Goal: Communication & Community: Ask a question

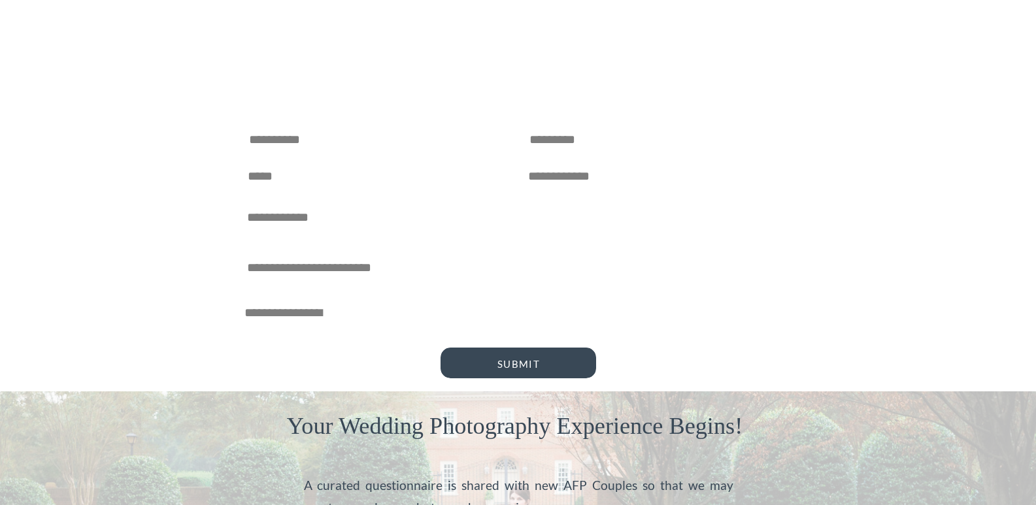
scroll to position [654, 0]
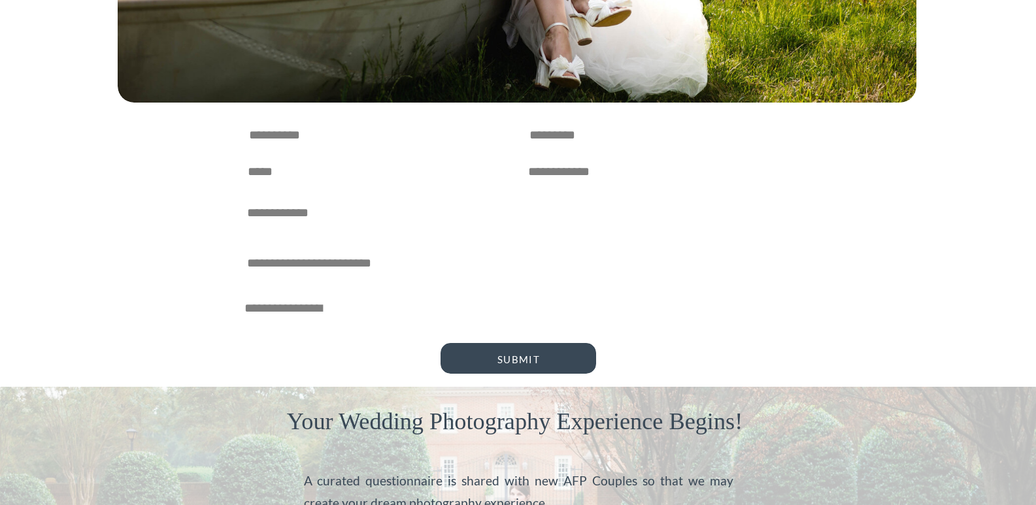
click at [345, 315] on div "Inquire Here ⟶ BLOG ABOUT US THE WEDDING EXPERIENCE HOME HOME ABOUT SERVICES BL…" at bounding box center [518, 205] width 1036 height 1719
click at [368, 264] on textarea at bounding box center [518, 261] width 542 height 18
click at [315, 320] on div "Inquire Here ⟶ BLOG ABOUT US THE WEDDING EXPERIENCE HOME HOME ABOUT SERVICES BL…" at bounding box center [518, 205] width 1036 height 1719
click at [585, 248] on div "Inquire Here ⟶ BLOG ABOUT US THE WEDDING EXPERIENCE HOME HOME ABOUT SERVICES BL…" at bounding box center [518, 205] width 1036 height 1719
click at [364, 335] on div "Inquire Here ⟶ BLOG ABOUT US THE WEDDING EXPERIENCE HOME HOME ABOUT SERVICES BL…" at bounding box center [518, 205] width 1036 height 1719
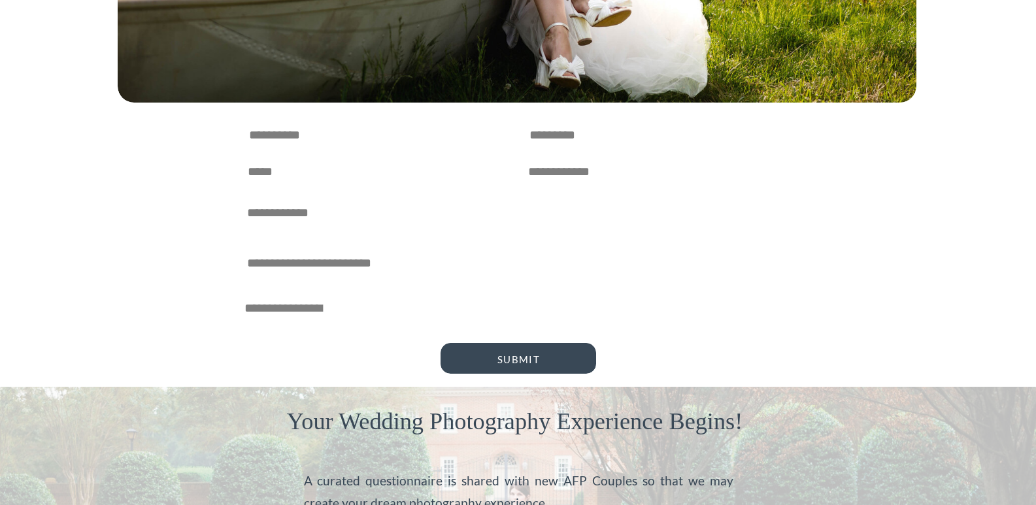
drag, startPoint x: 343, startPoint y: 326, endPoint x: 462, endPoint y: 307, distance: 120.5
click at [347, 326] on div "Inquire Here ⟶ BLOG ABOUT US THE WEDDING EXPERIENCE HOME HOME ABOUT SERVICES BL…" at bounding box center [518, 205] width 1036 height 1719
click at [462, 307] on div "Inquire Here ⟶ BLOG ABOUT US THE WEDDING EXPERIENCE HOME HOME ABOUT SERVICES BL…" at bounding box center [518, 205] width 1036 height 1719
drag, startPoint x: 271, startPoint y: 357, endPoint x: 281, endPoint y: 322, distance: 36.0
click at [272, 349] on div "Inquire Here ⟶ BLOG ABOUT US THE WEDDING EXPERIENCE HOME HOME ABOUT SERVICES BL…" at bounding box center [518, 205] width 1036 height 1719
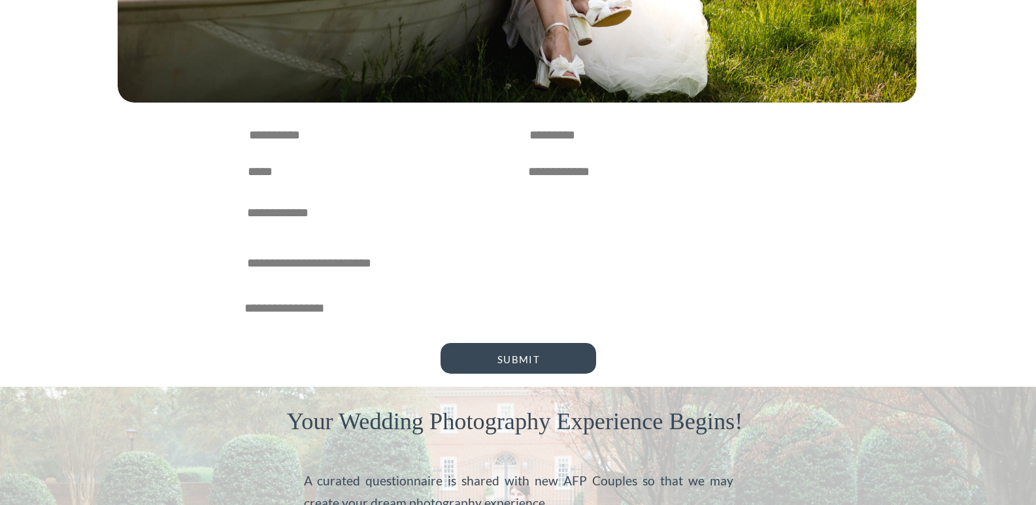
drag, startPoint x: 281, startPoint y: 322, endPoint x: 530, endPoint y: 288, distance: 251.5
click at [375, 309] on div "Inquire Here ⟶ BLOG ABOUT US THE WEDDING EXPERIENCE HOME HOME ABOUT SERVICES BL…" at bounding box center [518, 205] width 1036 height 1719
click at [530, 288] on div "Inquire Here ⟶ BLOG ABOUT US THE WEDDING EXPERIENCE HOME HOME ABOUT SERVICES BL…" at bounding box center [518, 205] width 1036 height 1719
click at [590, 279] on div "Inquire Here ⟶ BLOG ABOUT US THE WEDDING EXPERIENCE HOME HOME ABOUT SERVICES BL…" at bounding box center [518, 205] width 1036 height 1719
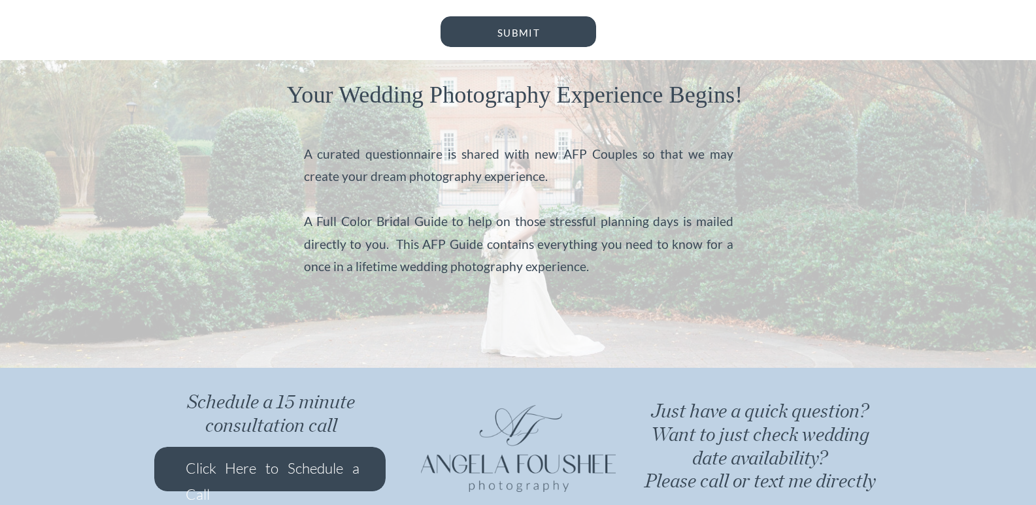
scroll to position [1214, 0]
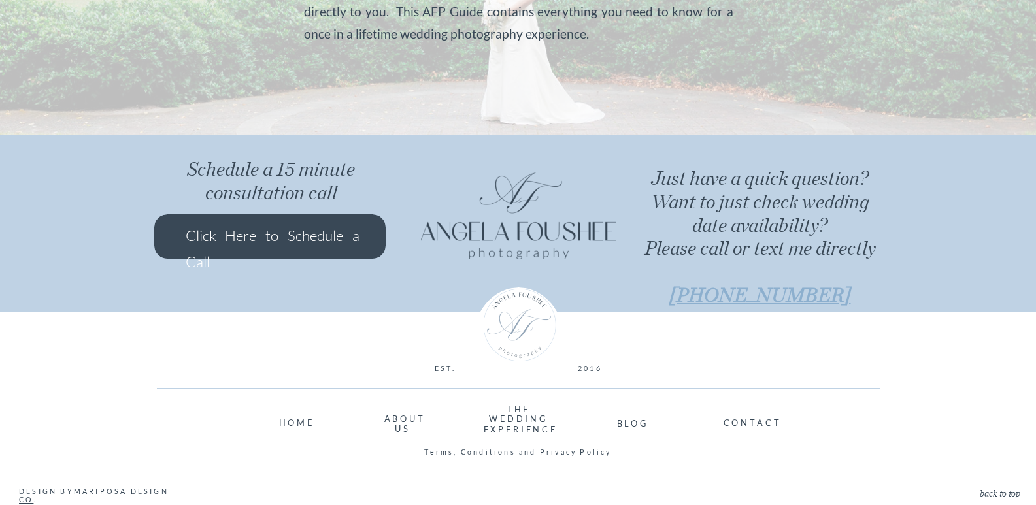
click at [773, 424] on nav "CONTACT" at bounding box center [749, 423] width 51 height 8
click at [724, 422] on nav "CONTACT" at bounding box center [749, 423] width 51 height 8
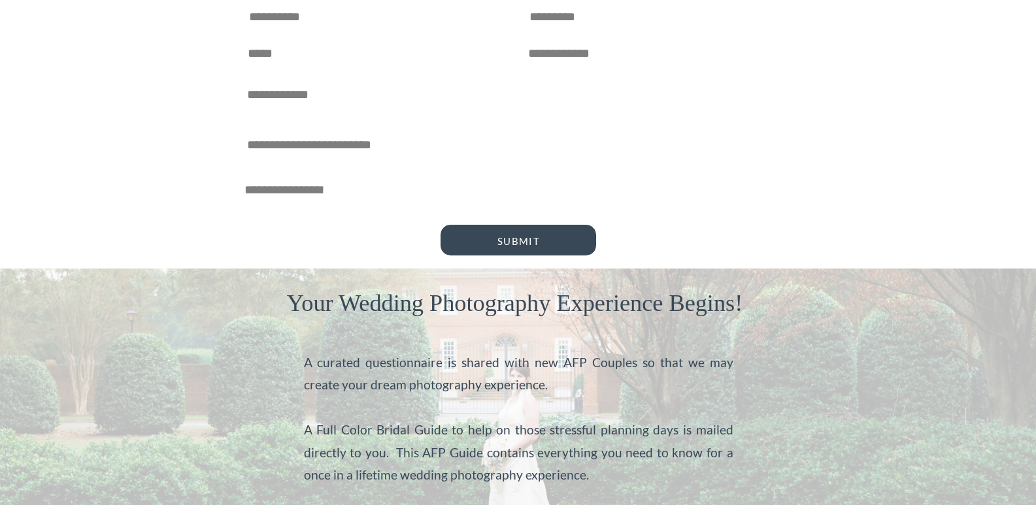
scroll to position [625, 0]
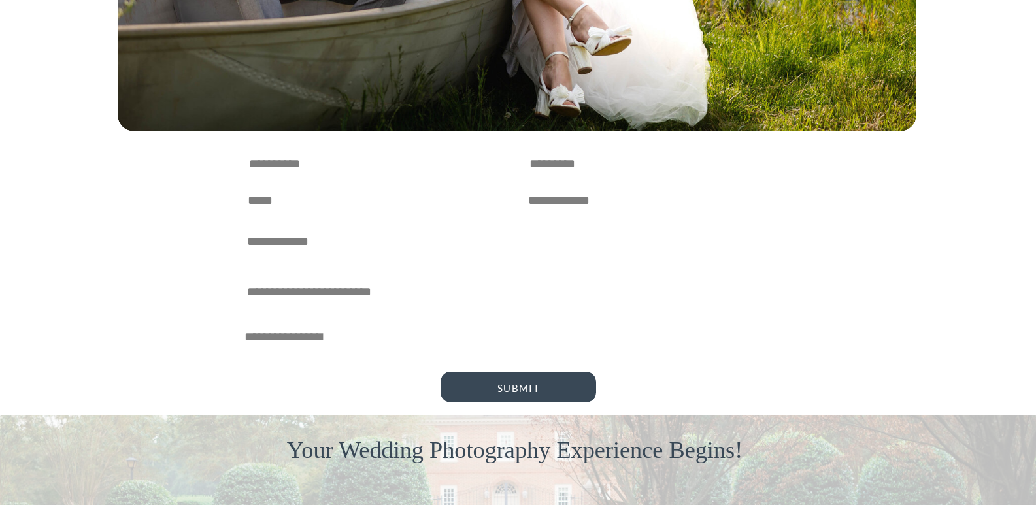
click at [406, 347] on div "Inquire Here ⟶ BLOG ABOUT US THE WEDDING EXPERIENCE HOME HOME ABOUT SERVICES BL…" at bounding box center [518, 234] width 1036 height 1719
click at [327, 353] on div "Inquire Here ⟶ BLOG ABOUT US THE WEDDING EXPERIENCE HOME HOME ABOUT SERVICES BL…" at bounding box center [518, 234] width 1036 height 1719
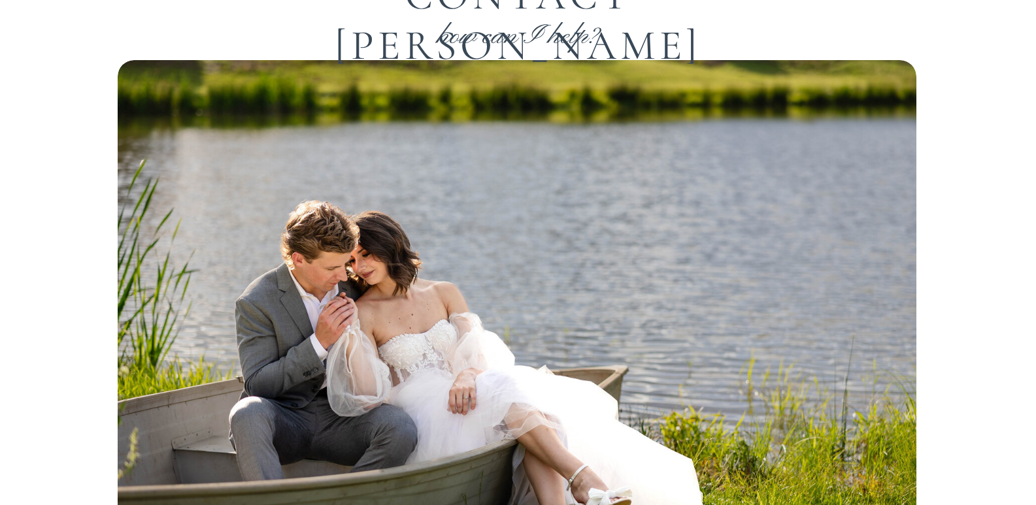
scroll to position [0, 0]
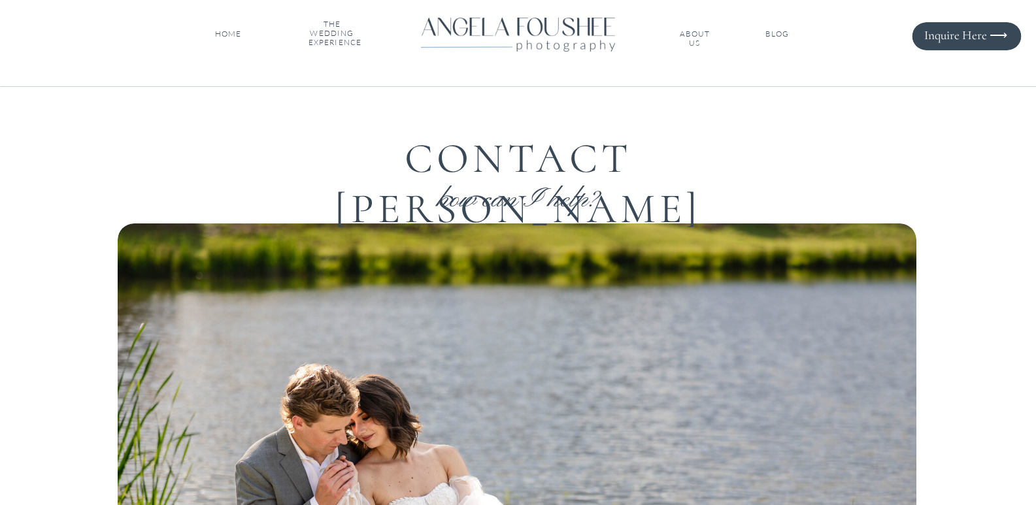
click at [978, 35] on nav "Inquire Here ⟶" at bounding box center [962, 34] width 90 height 13
click at [975, 38] on nav "Inquire Here ⟶" at bounding box center [962, 34] width 90 height 13
click at [1005, 31] on nav "Inquire Here ⟶" at bounding box center [962, 34] width 90 height 13
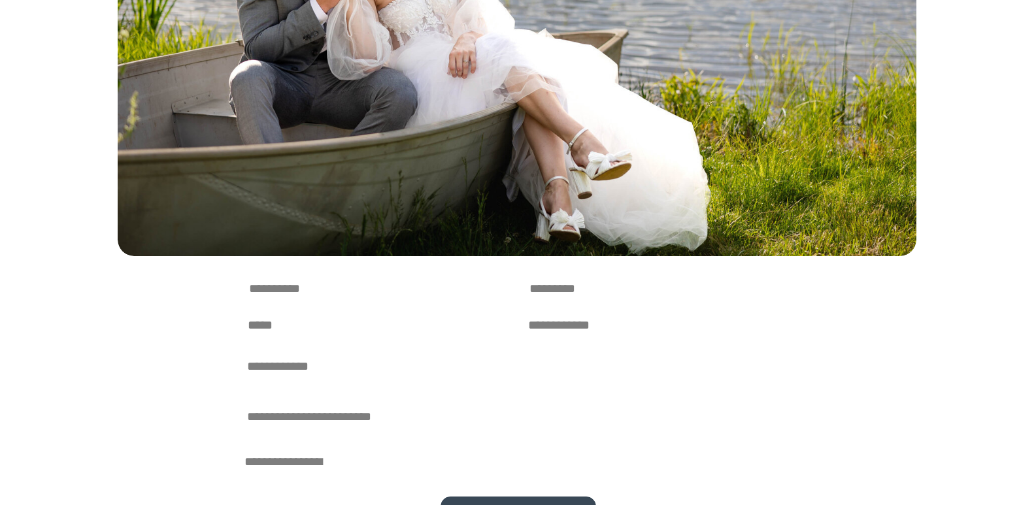
scroll to position [785, 0]
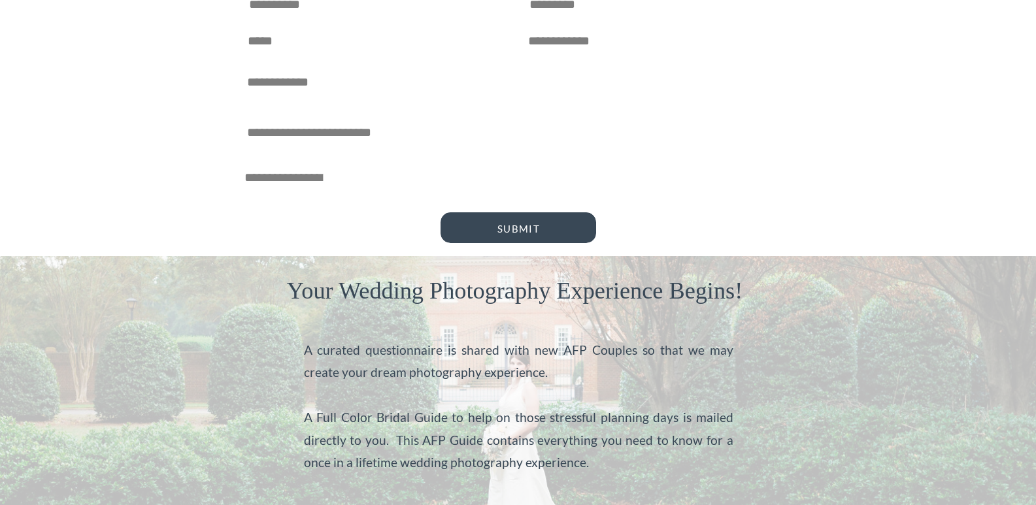
click at [447, 162] on div "Inquire Here ⟶ BLOG ABOUT US THE WEDDING EXPERIENCE HOME HOME ABOUT SERVICES BL…" at bounding box center [518, 74] width 1036 height 1719
click at [342, 170] on div "Inquire Here ⟶ BLOG ABOUT US THE WEDDING EXPERIENCE HOME HOME ABOUT SERVICES BL…" at bounding box center [518, 74] width 1036 height 1719
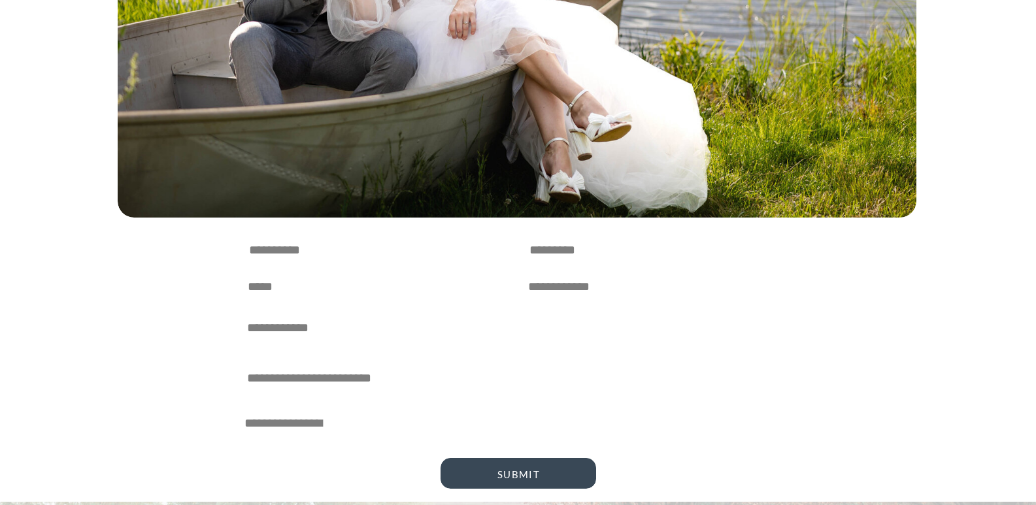
scroll to position [523, 0]
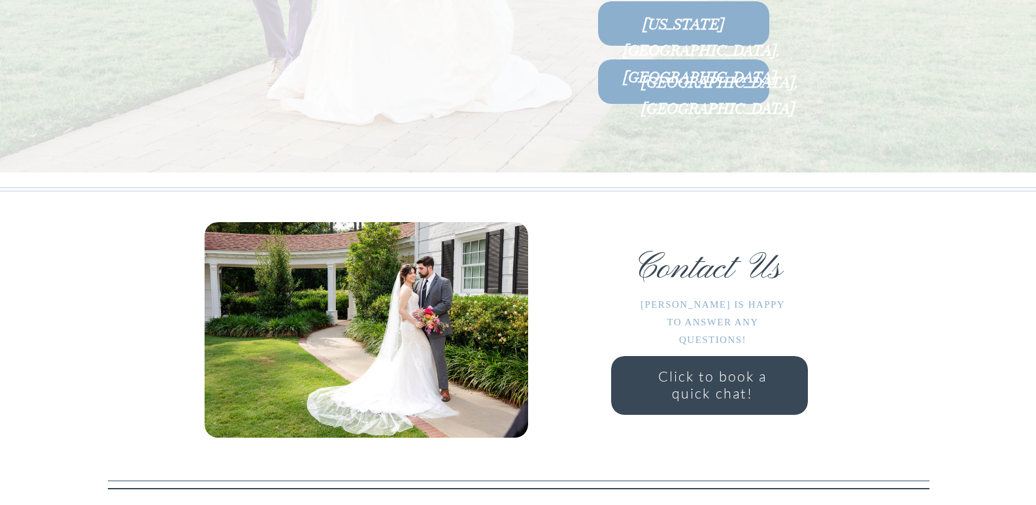
scroll to position [8239, 0]
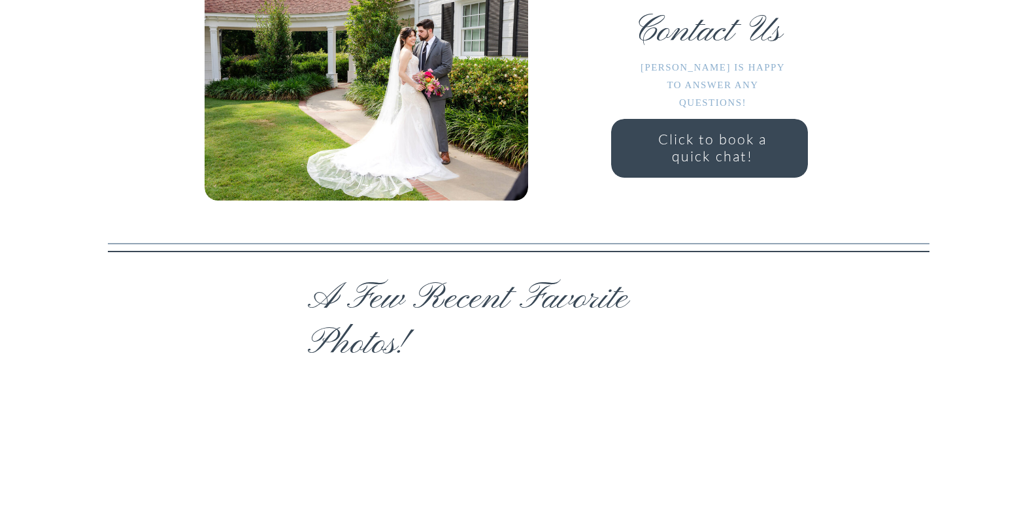
click at [713, 161] on h3 "Click to book a quick chat!" at bounding box center [713, 148] width 116 height 34
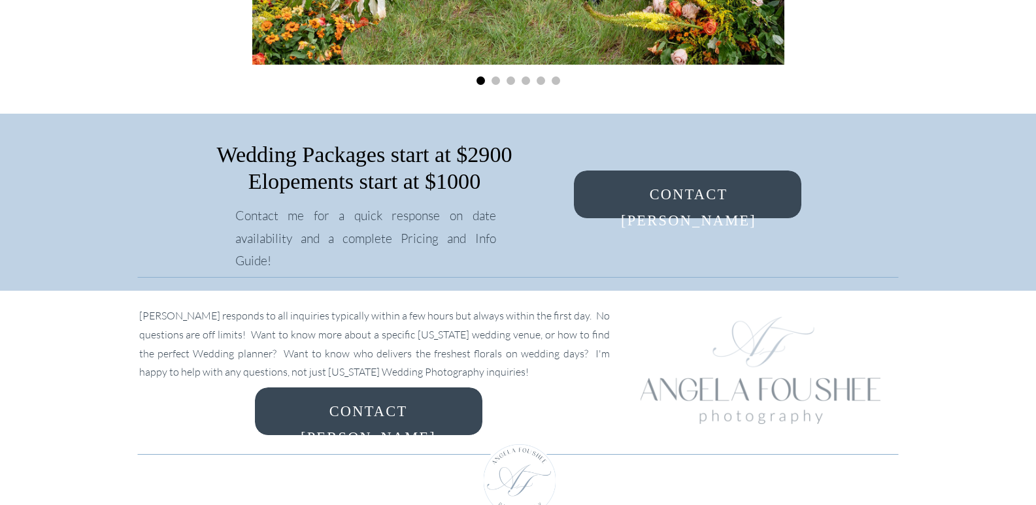
scroll to position [9117, 0]
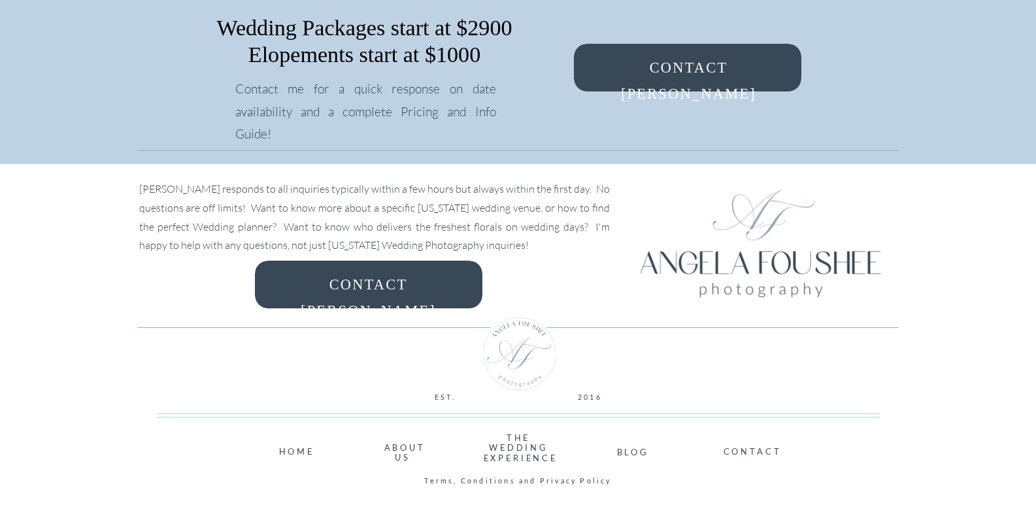
click at [666, 54] on div at bounding box center [688, 68] width 228 height 48
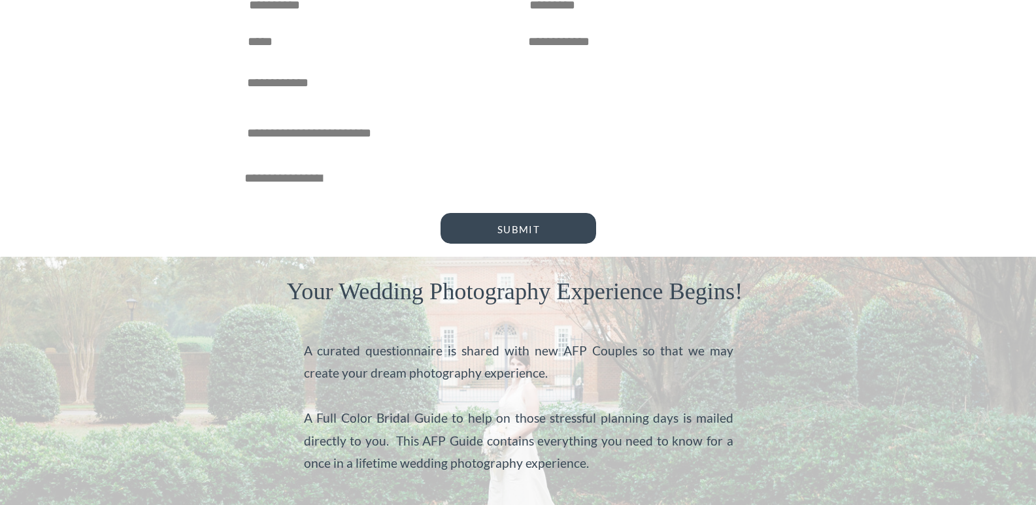
scroll to position [785, 0]
click at [319, 184] on div "Inquire Here ⟶ BLOG ABOUT US THE WEDDING EXPERIENCE HOME HOME ABOUT SERVICES BL…" at bounding box center [518, 74] width 1036 height 1719
click at [298, 197] on div "Inquire Here ⟶ BLOG ABOUT US THE WEDDING EXPERIENCE HOME HOME ABOUT SERVICES BL…" at bounding box center [518, 74] width 1036 height 1719
click at [265, 208] on div "Inquire Here ⟶ BLOG ABOUT US THE WEDDING EXPERIENCE HOME HOME ABOUT SERVICES BL…" at bounding box center [518, 74] width 1036 height 1719
click at [269, 227] on div "Inquire Here ⟶ BLOG ABOUT US THE WEDDING EXPERIENCE HOME HOME ABOUT SERVICES BL…" at bounding box center [518, 74] width 1036 height 1719
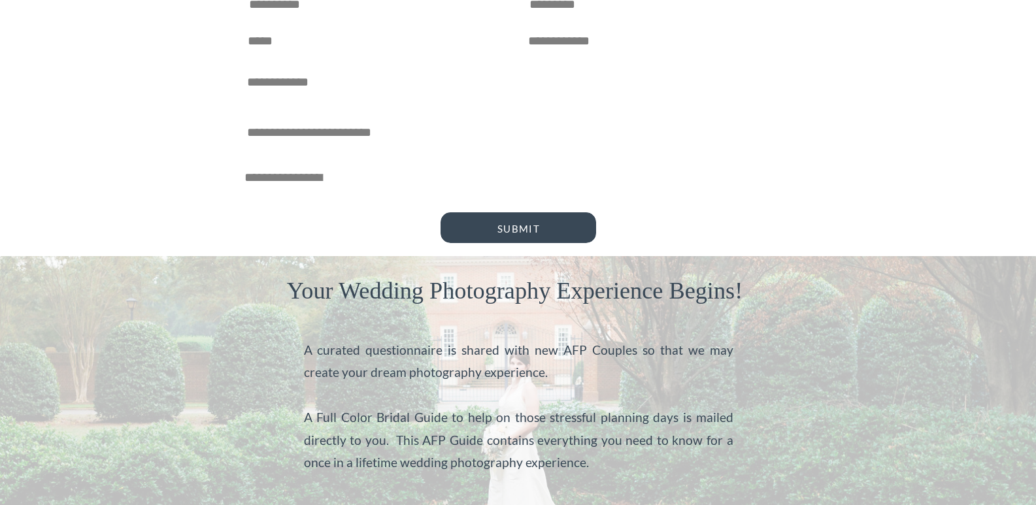
drag, startPoint x: 318, startPoint y: 233, endPoint x: 519, endPoint y: 156, distance: 214.7
click at [345, 223] on div "Inquire Here ⟶ BLOG ABOUT US THE WEDDING EXPERIENCE HOME HOME ABOUT SERVICES BL…" at bounding box center [518, 74] width 1036 height 1719
drag, startPoint x: 519, startPoint y: 156, endPoint x: 588, endPoint y: 139, distance: 71.4
click at [519, 155] on div "Inquire Here ⟶ BLOG ABOUT US THE WEDDING EXPERIENCE HOME HOME ABOUT SERVICES BL…" at bounding box center [518, 74] width 1036 height 1719
click at [589, 138] on textarea at bounding box center [518, 131] width 542 height 18
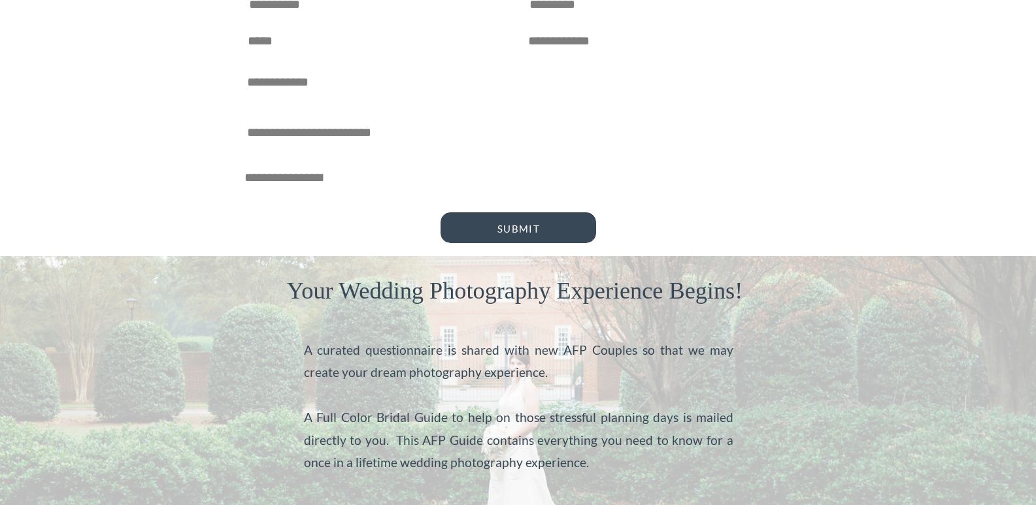
drag, startPoint x: 641, startPoint y: 160, endPoint x: 641, endPoint y: 189, distance: 29.4
click at [641, 162] on div "Inquire Here ⟶ BLOG ABOUT US THE WEDDING EXPERIENCE HOME HOME ABOUT SERVICES BL…" at bounding box center [518, 74] width 1036 height 1719
drag, startPoint x: 641, startPoint y: 189, endPoint x: 560, endPoint y: 211, distance: 83.4
click at [634, 192] on div "Inquire Here ⟶ BLOG ABOUT US THE WEDDING EXPERIENCE HOME HOME ABOUT SERVICES BL…" at bounding box center [518, 74] width 1036 height 1719
click at [551, 214] on div at bounding box center [519, 228] width 156 height 31
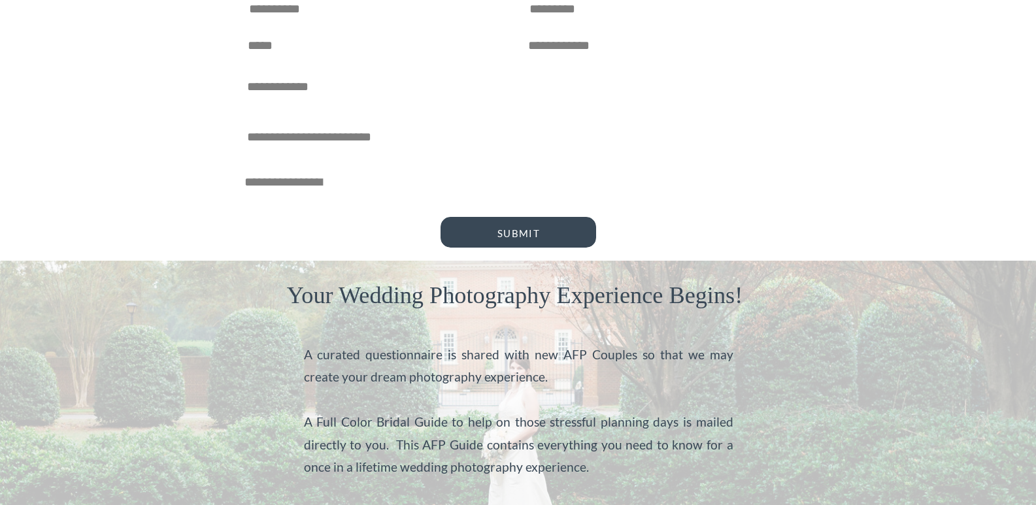
scroll to position [2, 0]
click at [547, 223] on div at bounding box center [519, 232] width 156 height 31
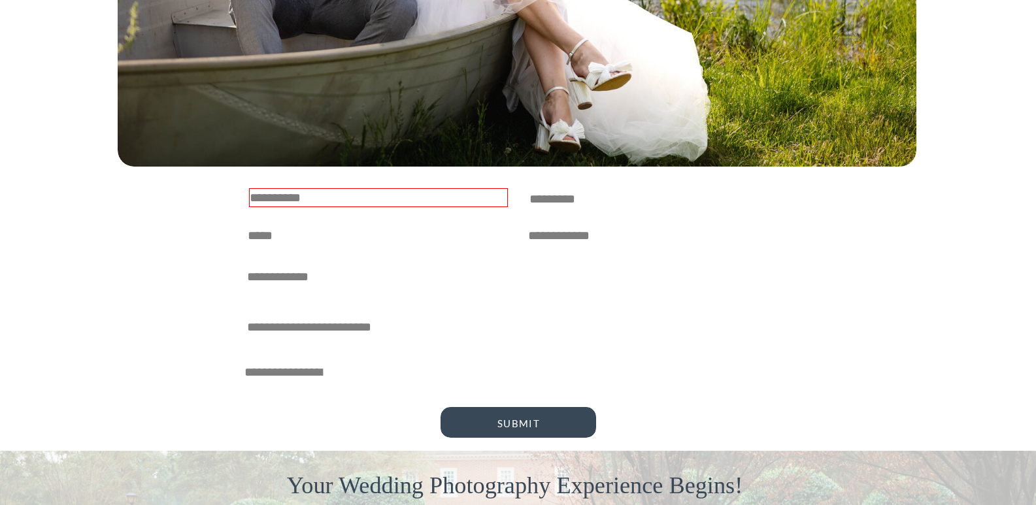
scroll to position [584, 0]
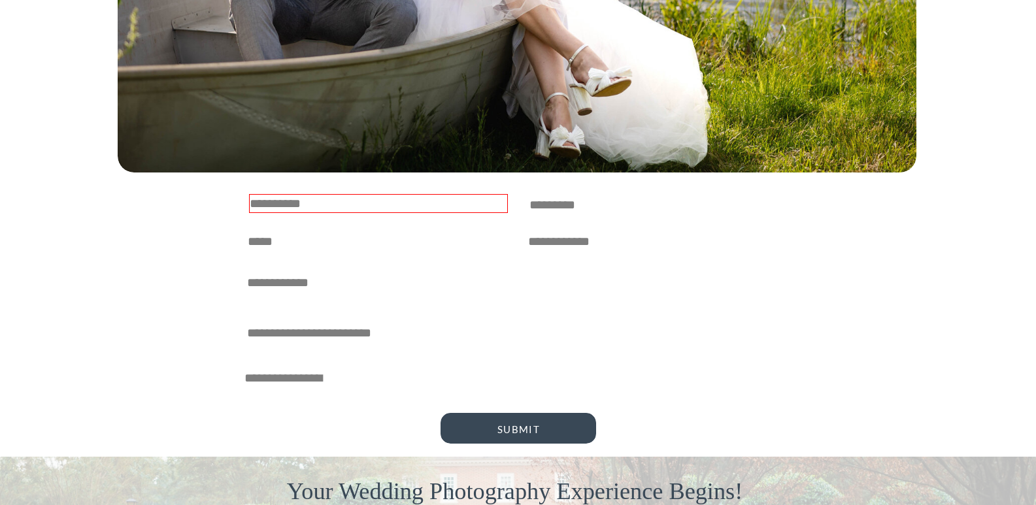
click at [343, 185] on div "Inquire Here ⟶ BLOG ABOUT US THE WEDDING EXPERIENCE HOME HOME ABOUT SERVICES BL…" at bounding box center [518, 275] width 1036 height 1719
click at [334, 212] on textarea at bounding box center [378, 203] width 259 height 19
type textarea "*****"
click at [598, 215] on div "Inquire Here ⟶ BLOG ABOUT US THE WEDDING EXPERIENCE HOME HOME ABOUT SERVICES BL…" at bounding box center [518, 275] width 1036 height 1719
drag, startPoint x: 598, startPoint y: 205, endPoint x: 606, endPoint y: 205, distance: 7.2
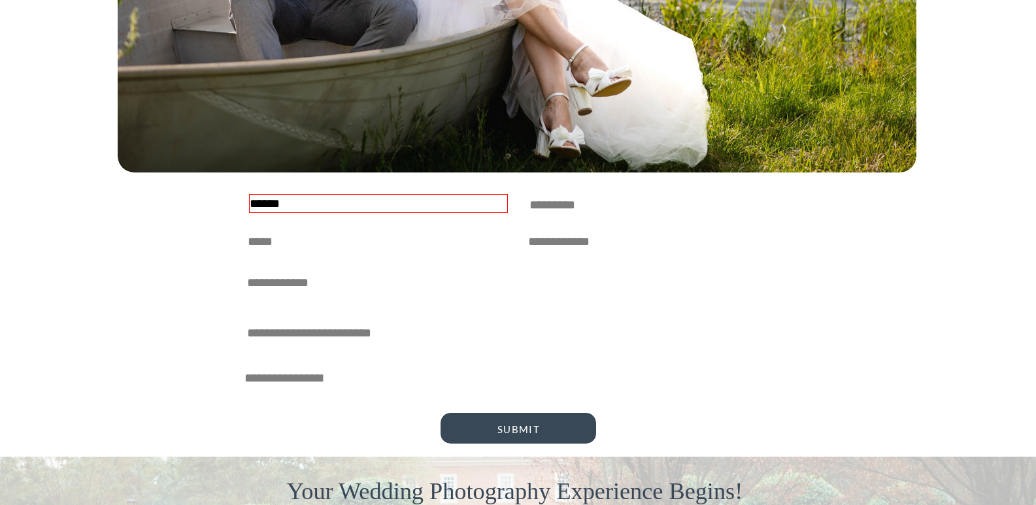
click at [603, 205] on textarea at bounding box center [659, 203] width 258 height 18
click at [657, 209] on textarea at bounding box center [659, 203] width 258 height 18
type textarea "*****"
click at [383, 248] on textarea at bounding box center [379, 240] width 262 height 18
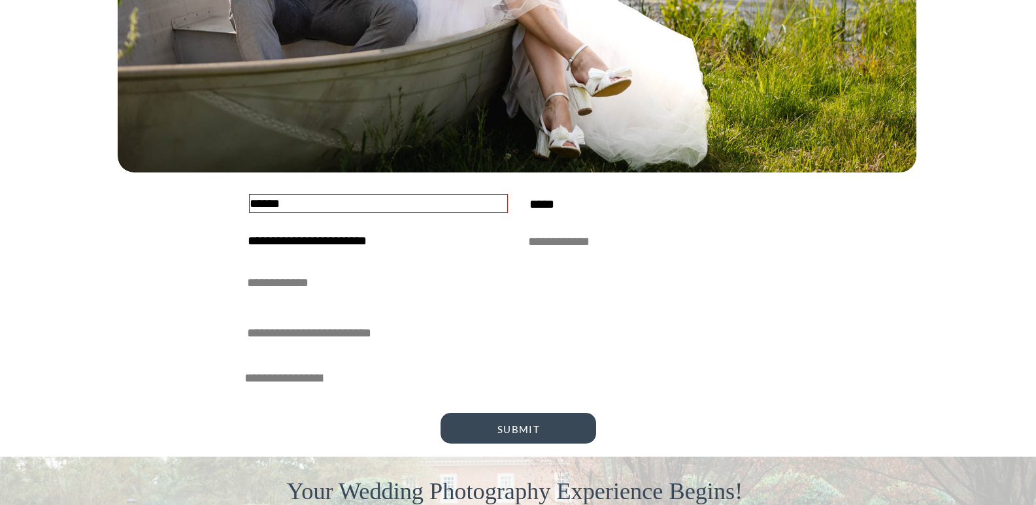
type textarea "**********"
click at [552, 245] on textarea at bounding box center [659, 240] width 262 height 18
type textarea "**********"
click at [283, 274] on textarea at bounding box center [518, 281] width 542 height 18
type textarea "********"
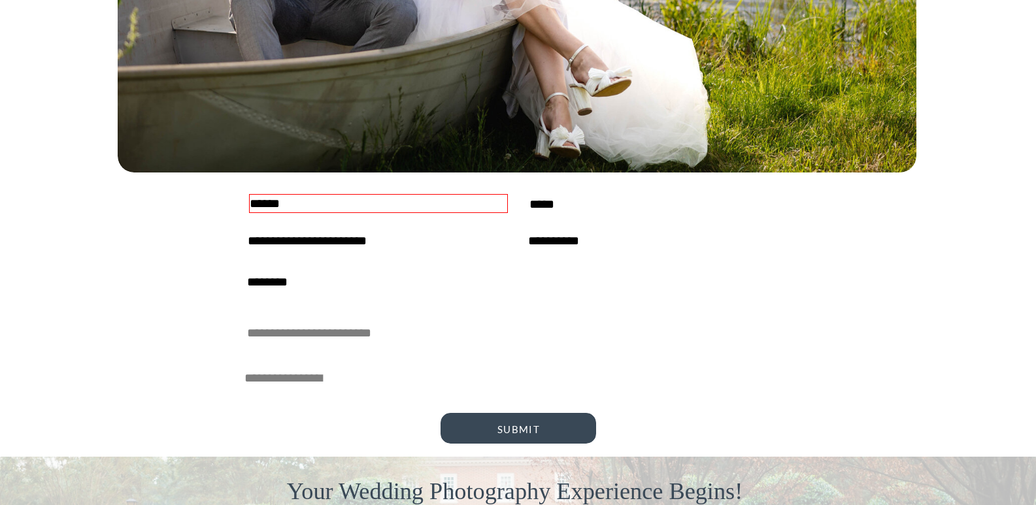
click at [284, 330] on textarea at bounding box center [518, 331] width 542 height 18
type textarea "**"
click at [266, 383] on textarea at bounding box center [288, 376] width 86 height 18
paste textarea "**********"
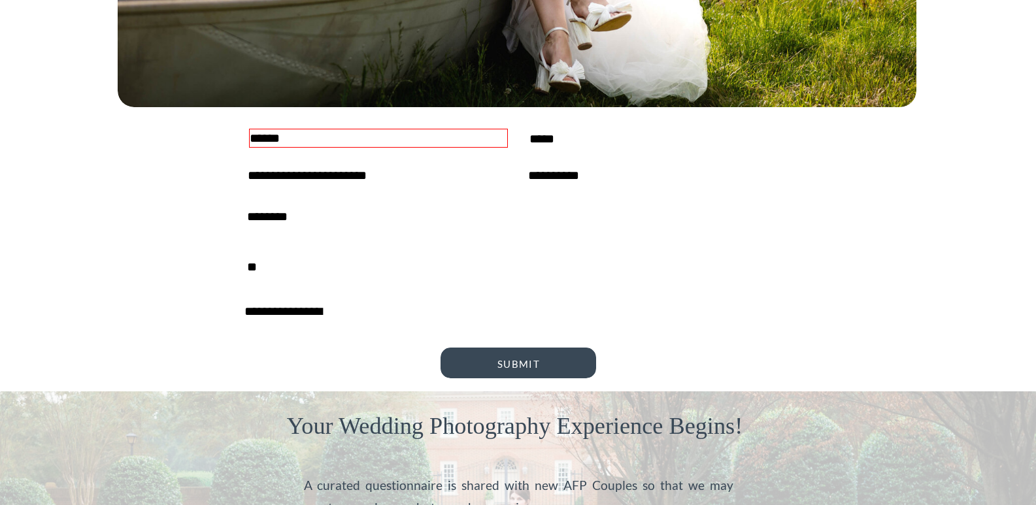
scroll to position [69, 0]
paste textarea "**********"
type textarea "**********"
click at [474, 367] on p "Submit" at bounding box center [518, 363] width 129 height 12
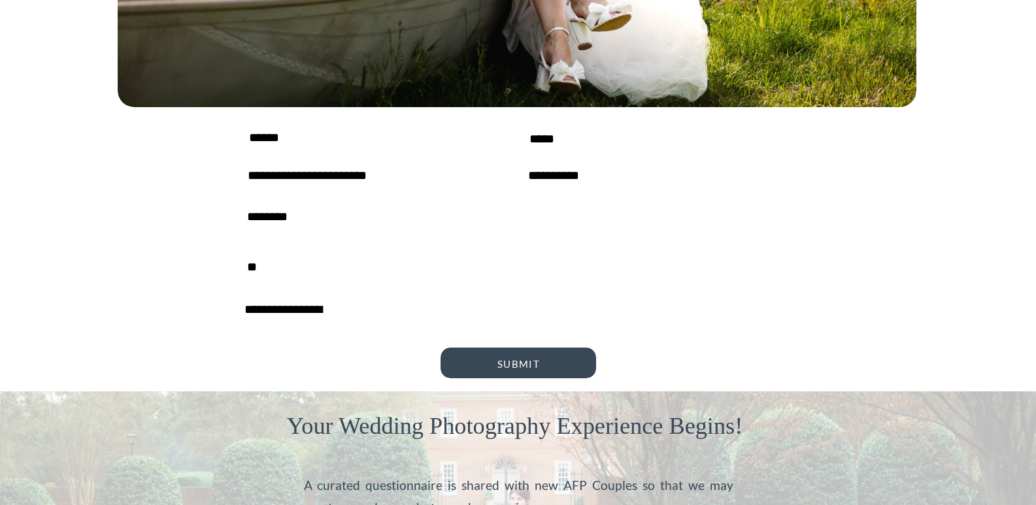
scroll to position [1, 0]
click at [254, 133] on textarea "*****" at bounding box center [378, 138] width 259 height 19
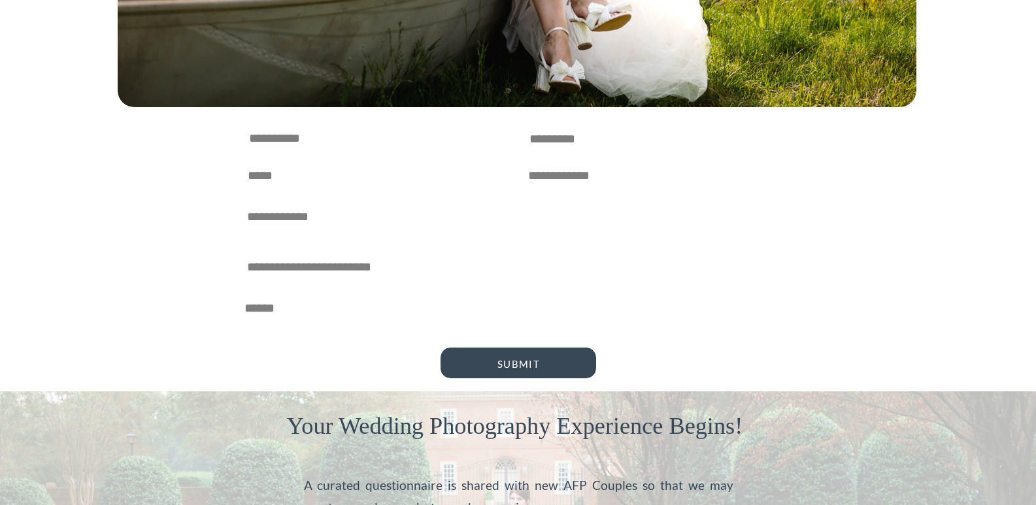
scroll to position [27, 0]
type textarea "*"
